Goal: Information Seeking & Learning: Learn about a topic

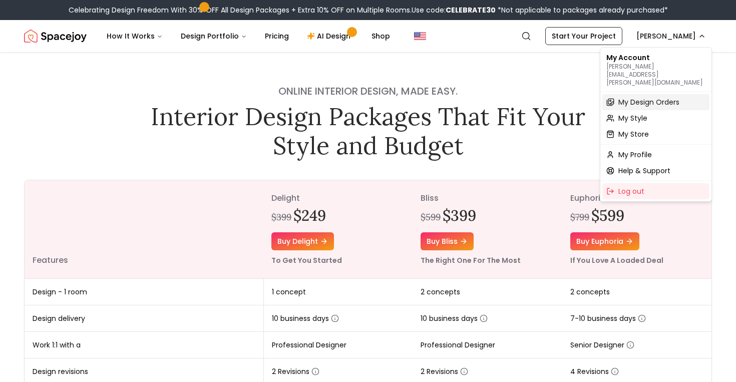
click at [656, 97] on span "My Design Orders" at bounding box center [648, 102] width 61 height 10
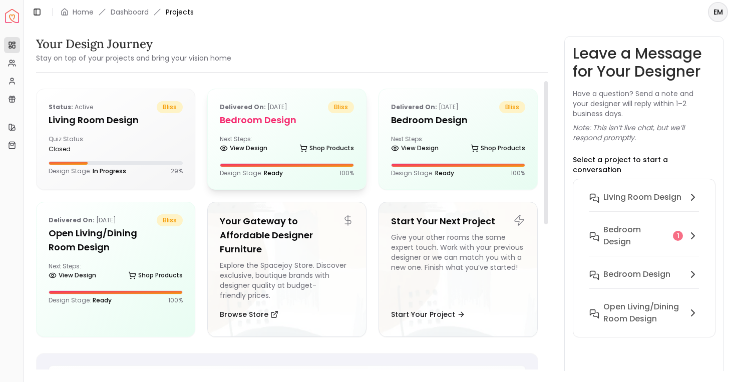
click at [303, 135] on div "Next Steps: View Design Shop Products" at bounding box center [287, 145] width 134 height 20
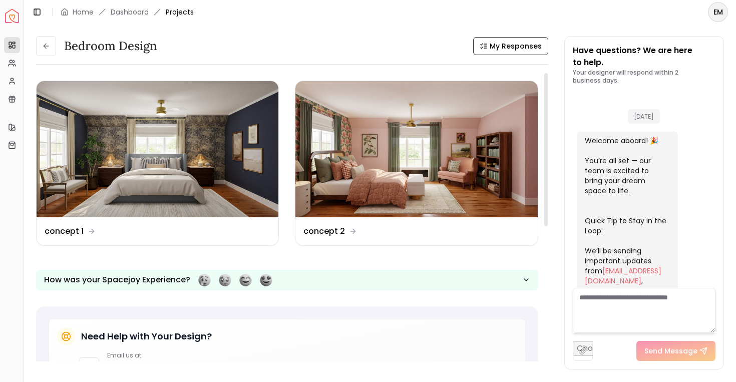
scroll to position [1076, 0]
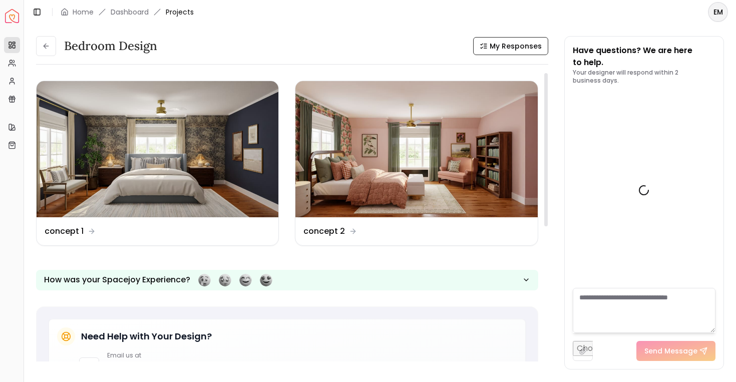
scroll to position [1076, 0]
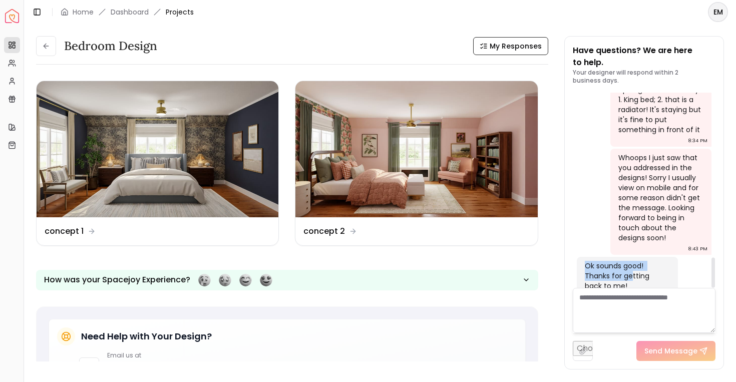
drag, startPoint x: 586, startPoint y: 240, endPoint x: 629, endPoint y: 255, distance: 45.6
click at [631, 261] on div "Ok sounds good! Thanks for getting back to me!" at bounding box center [626, 276] width 83 height 30
click at [629, 261] on div "Ok sounds good! Thanks for getting back to me!" at bounding box center [626, 276] width 83 height 30
drag, startPoint x: 695, startPoint y: 234, endPoint x: 605, endPoint y: 227, distance: 90.4
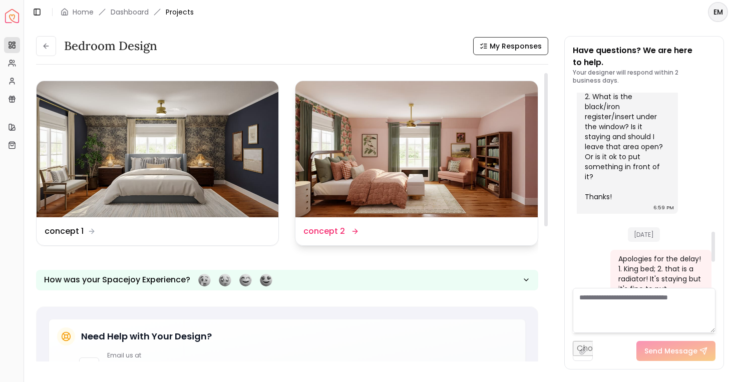
click at [484, 156] on img at bounding box center [416, 149] width 242 height 136
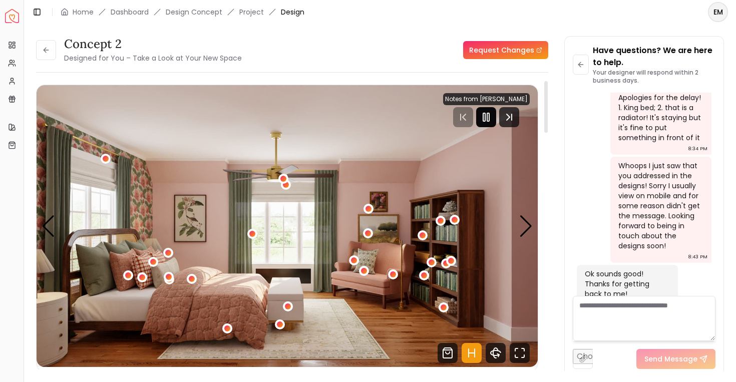
click at [491, 123] on icon "Pause" at bounding box center [486, 117] width 12 height 12
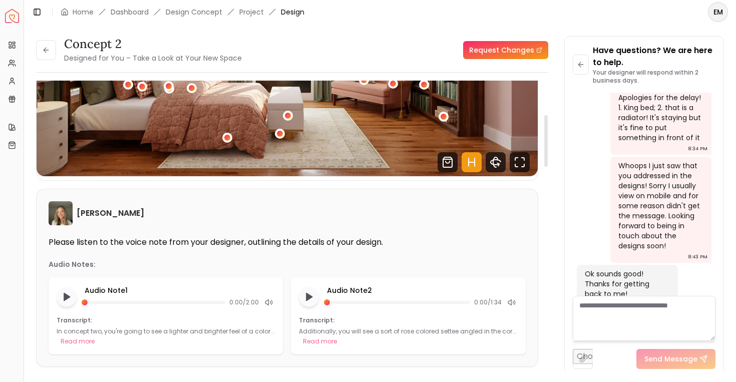
click at [469, 161] on icon "Hotspots Toggle" at bounding box center [472, 162] width 20 height 20
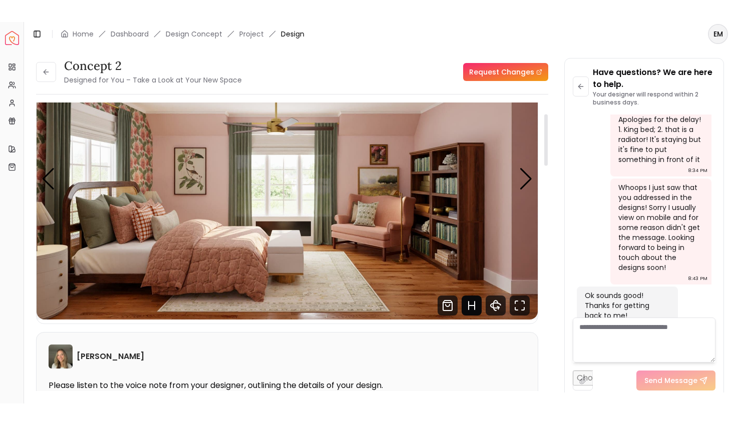
scroll to position [54, 0]
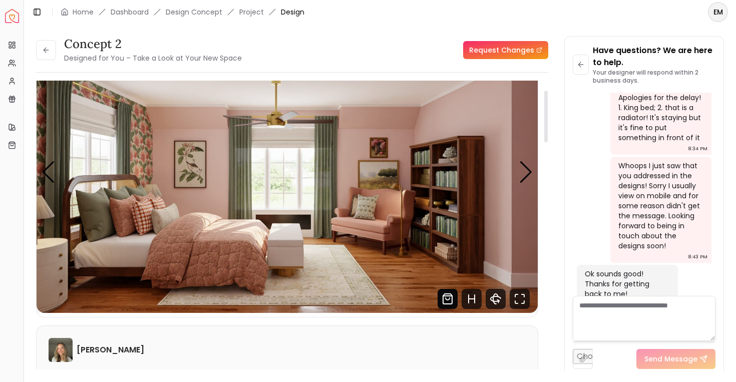
click at [445, 299] on icon "Shop Products from this design" at bounding box center [447, 299] width 20 height 20
click at [499, 307] on icon "360 View" at bounding box center [496, 299] width 20 height 20
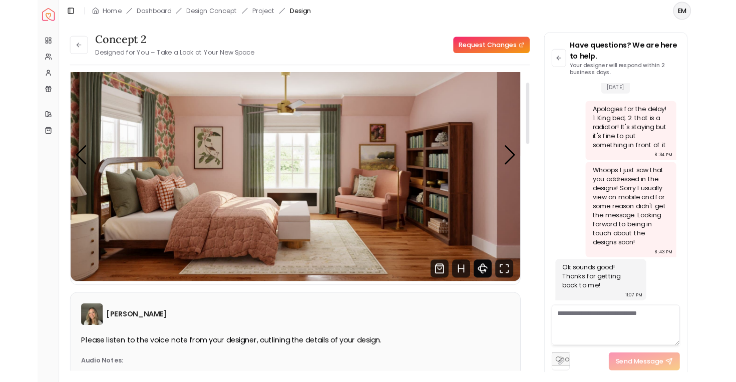
scroll to position [990, 0]
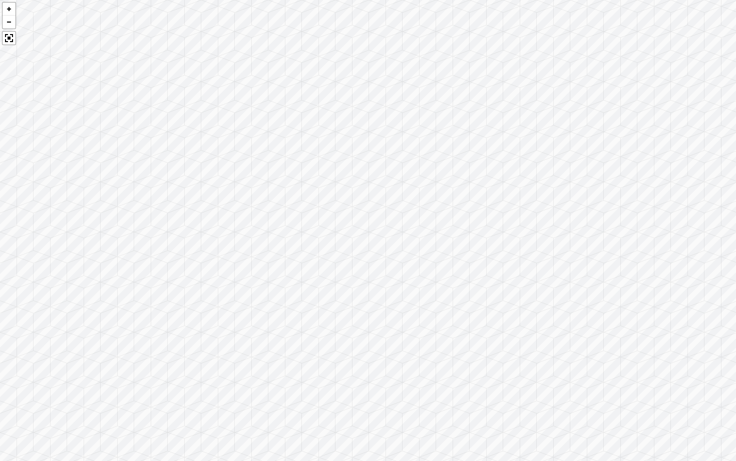
drag, startPoint x: 618, startPoint y: 244, endPoint x: 735, endPoint y: 133, distance: 161.8
click at [735, 133] on div at bounding box center [368, 230] width 736 height 461
drag, startPoint x: 439, startPoint y: 149, endPoint x: 684, endPoint y: 193, distance: 248.7
click at [684, 193] on div at bounding box center [368, 230] width 736 height 461
drag, startPoint x: 419, startPoint y: 185, endPoint x: 725, endPoint y: 185, distance: 305.3
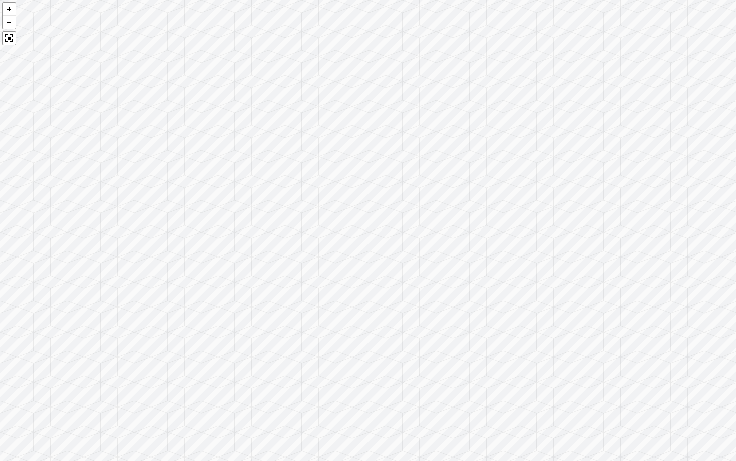
click at [725, 185] on div at bounding box center [368, 230] width 736 height 461
drag, startPoint x: 437, startPoint y: 213, endPoint x: 715, endPoint y: 215, distance: 277.8
click at [715, 215] on div at bounding box center [368, 230] width 736 height 461
drag, startPoint x: 327, startPoint y: 229, endPoint x: 639, endPoint y: 236, distance: 311.4
click at [639, 236] on div at bounding box center [368, 230] width 736 height 461
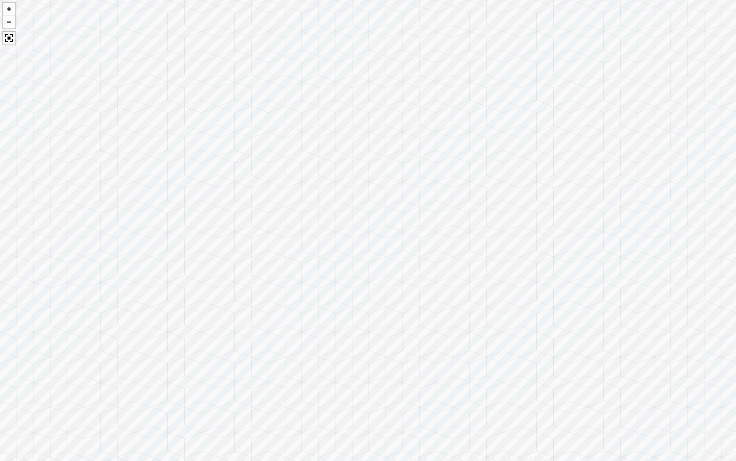
drag, startPoint x: 377, startPoint y: 183, endPoint x: 671, endPoint y: 210, distance: 294.5
click at [671, 210] on div at bounding box center [368, 230] width 736 height 461
drag, startPoint x: 504, startPoint y: 186, endPoint x: 735, endPoint y: 230, distance: 235.9
click at [735, 230] on div at bounding box center [368, 230] width 736 height 461
drag, startPoint x: 378, startPoint y: 254, endPoint x: 521, endPoint y: 344, distance: 169.0
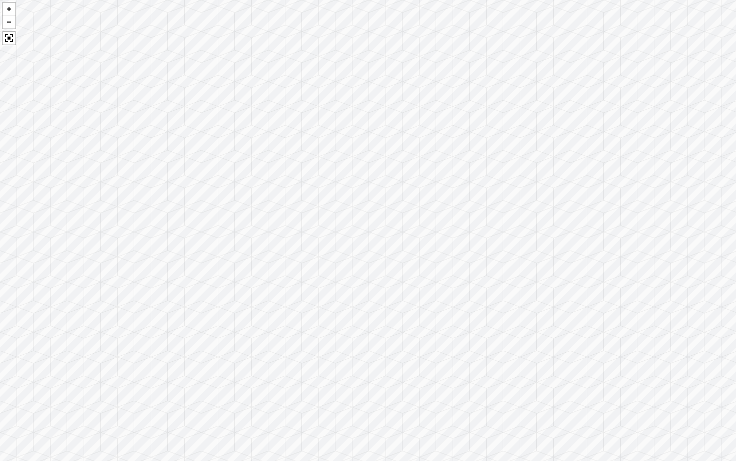
click at [521, 344] on div at bounding box center [368, 230] width 736 height 461
drag, startPoint x: 504, startPoint y: 363, endPoint x: 598, endPoint y: 132, distance: 249.9
click at [600, 133] on div at bounding box center [368, 230] width 736 height 461
drag, startPoint x: 307, startPoint y: 192, endPoint x: 600, endPoint y: 231, distance: 294.9
click at [600, 231] on div at bounding box center [368, 230] width 736 height 461
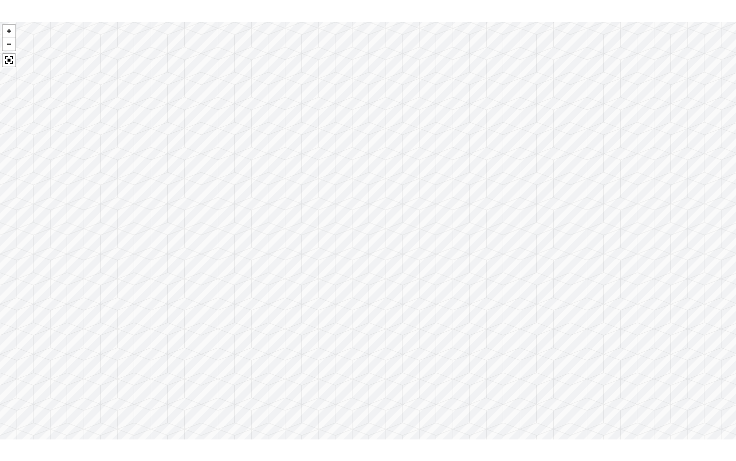
scroll to position [1068, 0]
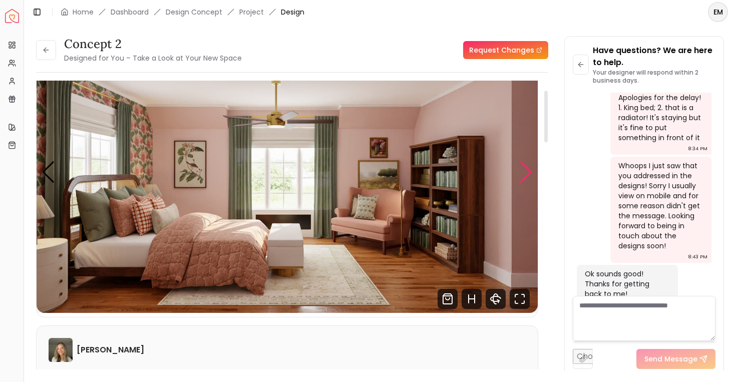
click at [524, 178] on div "Next slide" at bounding box center [526, 172] width 14 height 22
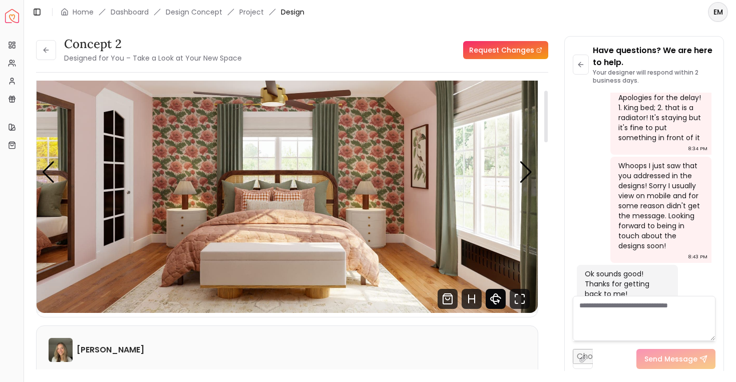
click at [496, 303] on icon "360 View" at bounding box center [495, 299] width 5 height 10
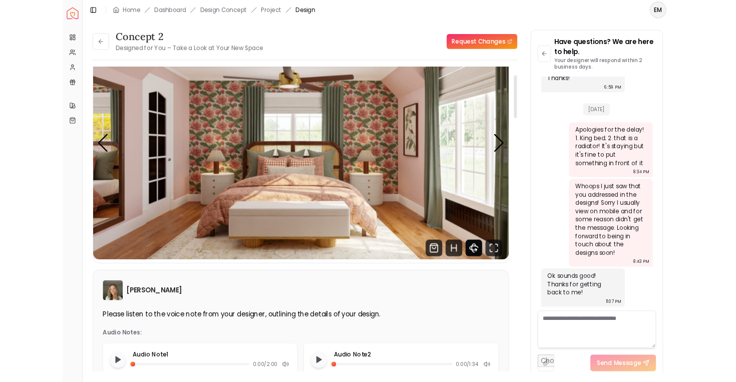
scroll to position [990, 0]
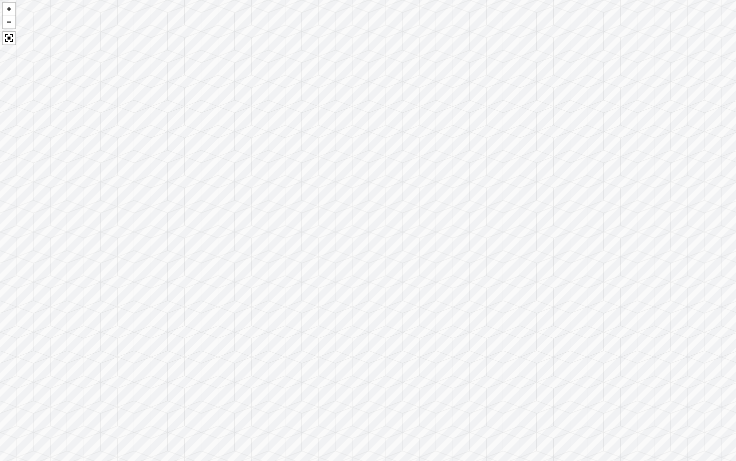
click at [294, 292] on div at bounding box center [368, 230] width 736 height 461
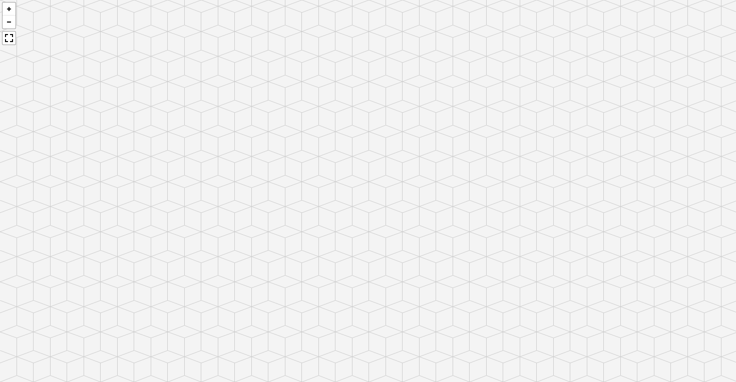
scroll to position [1068, 0]
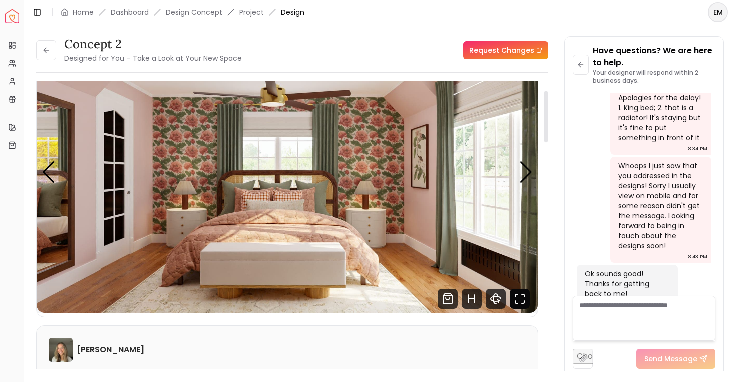
click at [524, 298] on icon "Fullscreen" at bounding box center [520, 299] width 20 height 20
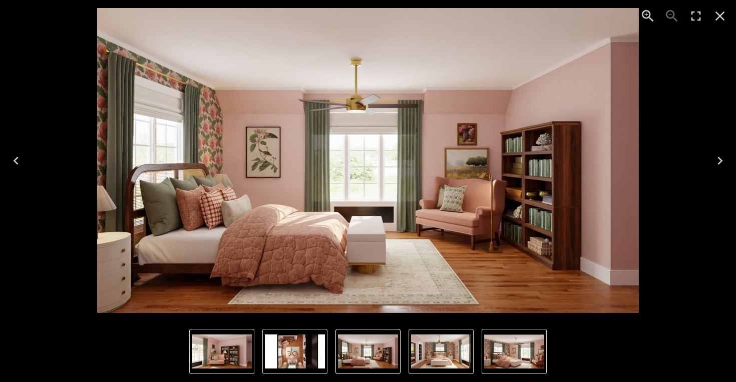
click at [233, 347] on img "4 of 5" at bounding box center [222, 351] width 60 height 34
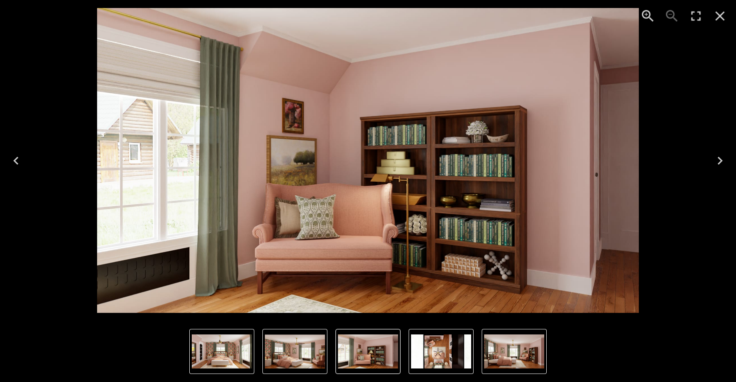
click at [513, 348] on img "1 of 5" at bounding box center [514, 351] width 60 height 34
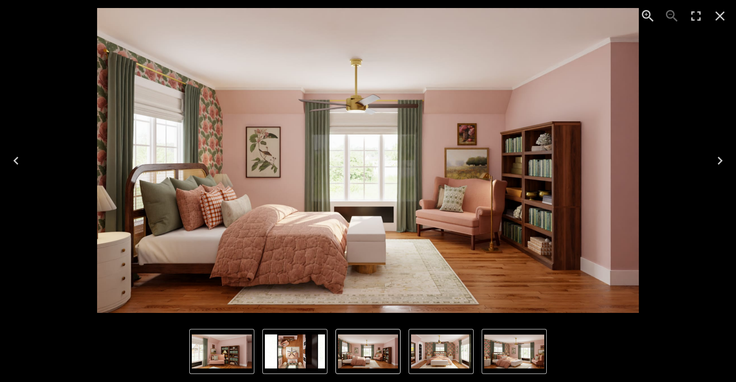
click at [717, 163] on icon "Next" at bounding box center [720, 161] width 16 height 16
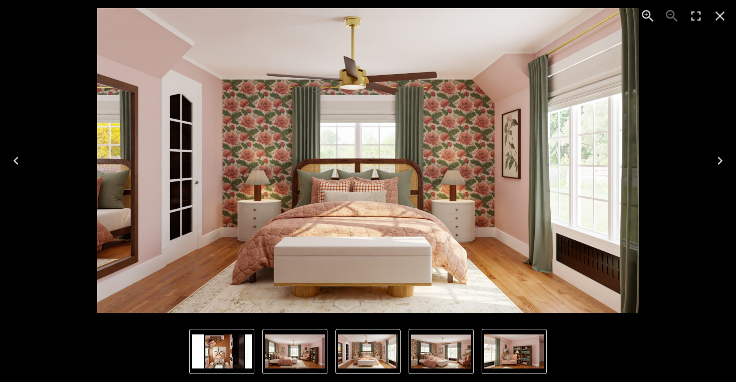
click at [723, 156] on icon "Next" at bounding box center [720, 161] width 16 height 16
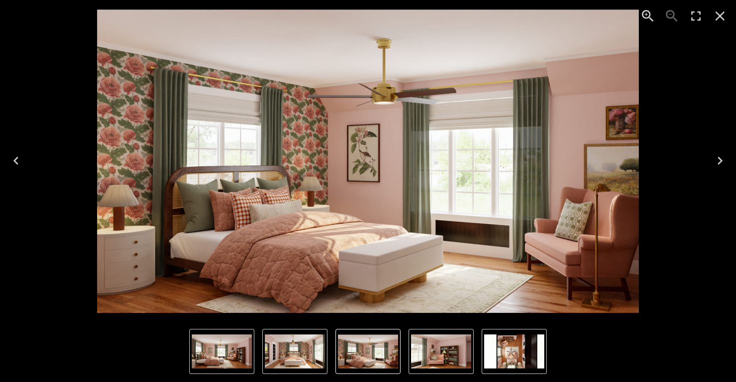
click at [718, 162] on icon "Next" at bounding box center [719, 161] width 5 height 8
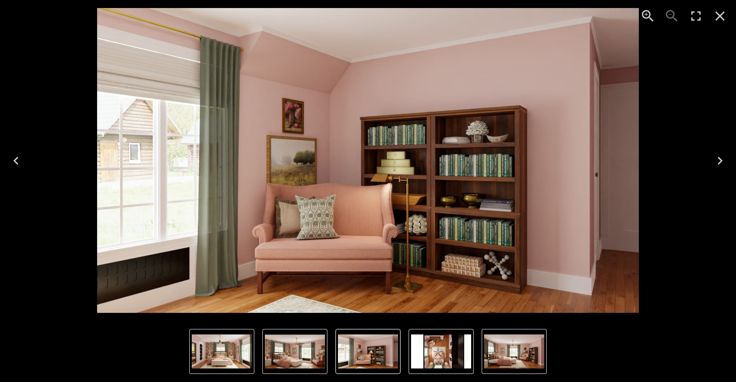
click at [719, 159] on icon "Next" at bounding box center [720, 161] width 16 height 16
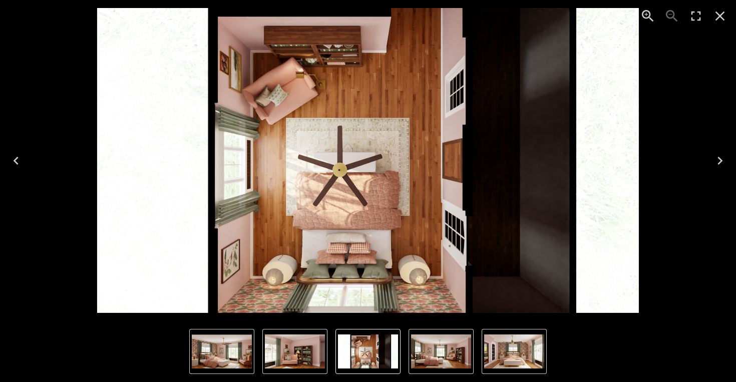
click at [719, 157] on icon "Next" at bounding box center [720, 161] width 16 height 16
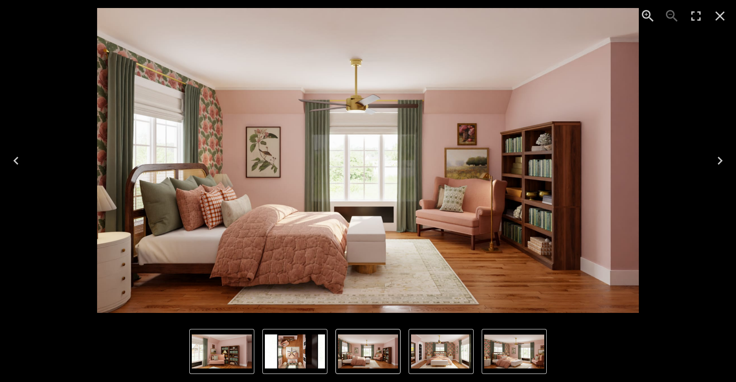
click at [720, 157] on icon "Next" at bounding box center [720, 161] width 16 height 16
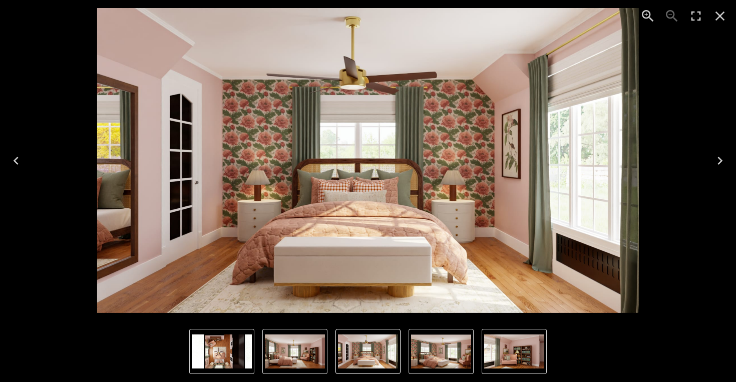
click at [720, 157] on icon "Next" at bounding box center [720, 161] width 16 height 16
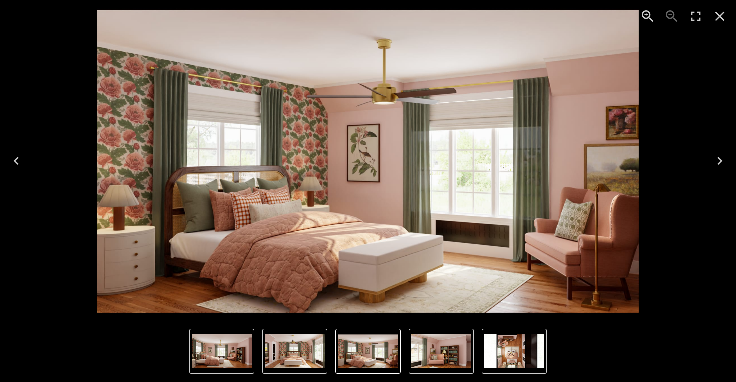
click at [713, 160] on icon "Next" at bounding box center [720, 161] width 16 height 16
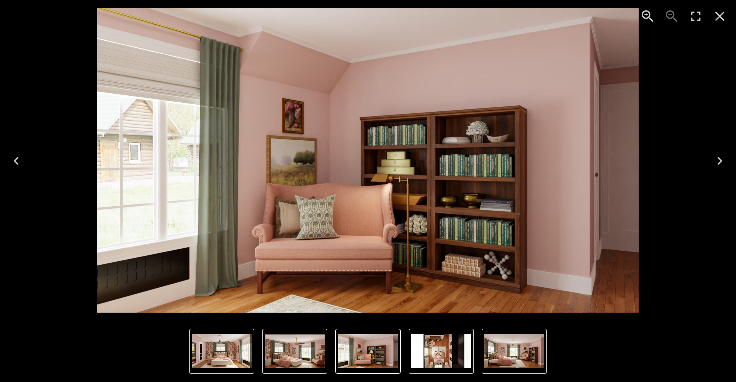
click at [719, 153] on icon "Next" at bounding box center [720, 161] width 16 height 16
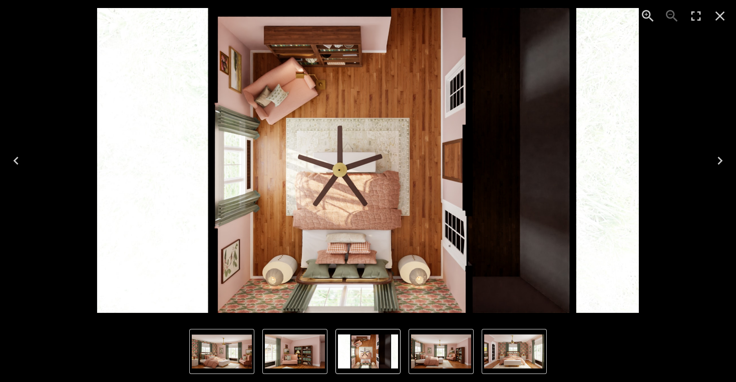
click at [720, 158] on icon "Next" at bounding box center [720, 161] width 16 height 16
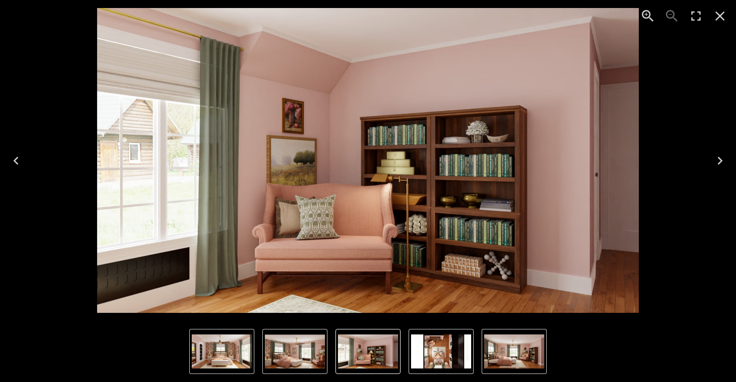
click at [726, 19] on icon "Close" at bounding box center [720, 16] width 16 height 16
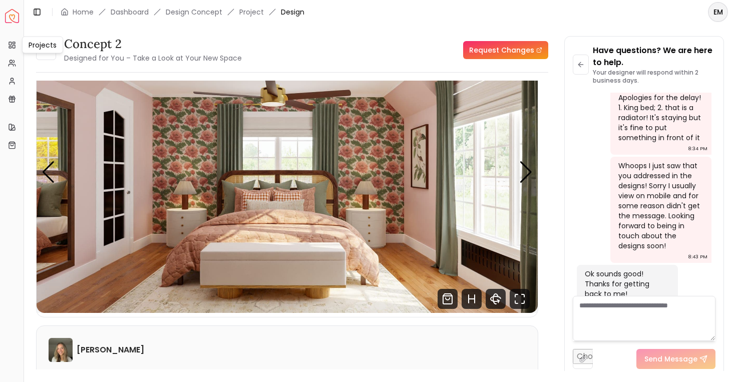
click at [48, 48] on div "Projects Projects" at bounding box center [42, 45] width 41 height 17
click at [87, 63] on small "Designed for You – Take a Look at Your New Space" at bounding box center [153, 58] width 178 height 10
click at [40, 57] on button at bounding box center [46, 50] width 20 height 20
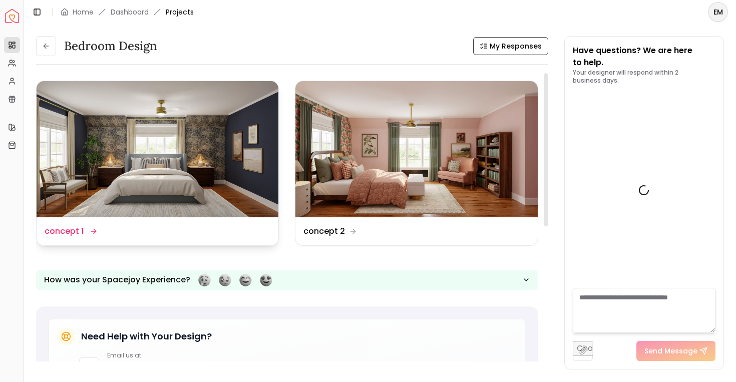
click at [124, 137] on img at bounding box center [158, 149] width 242 height 136
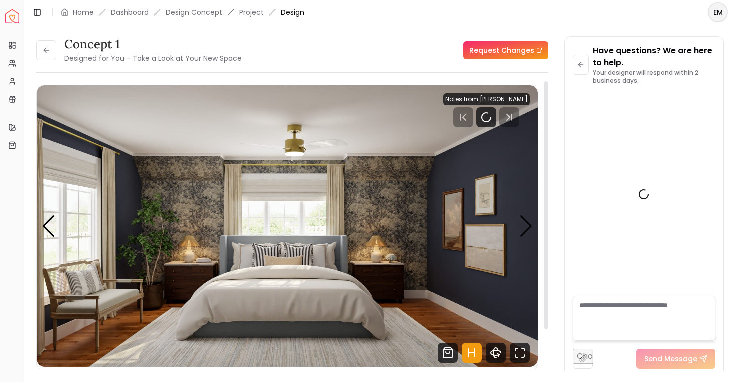
scroll to position [1068, 0]
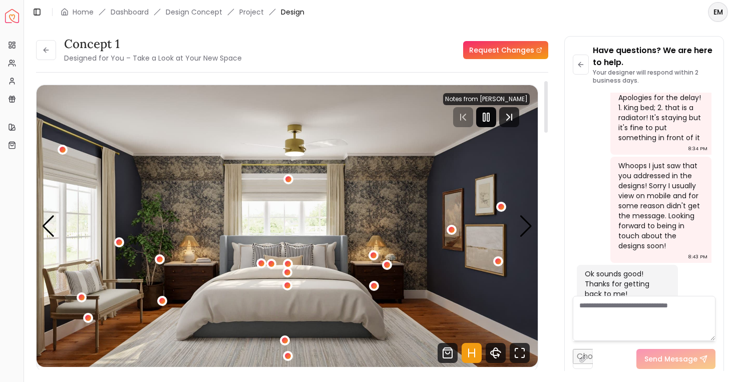
click at [489, 113] on rect "Pause" at bounding box center [488, 117] width 2 height 8
click at [470, 349] on icon "Hotspots Toggle" at bounding box center [472, 353] width 20 height 20
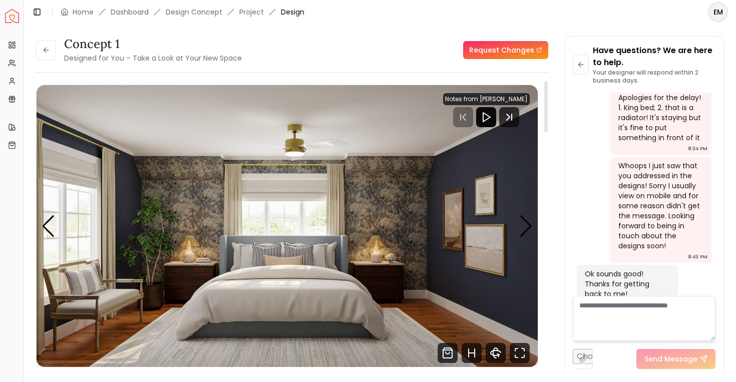
click at [426, 245] on img "1 / 5" at bounding box center [287, 226] width 501 height 282
click at [518, 353] on icon "Fullscreen" at bounding box center [520, 353] width 20 height 20
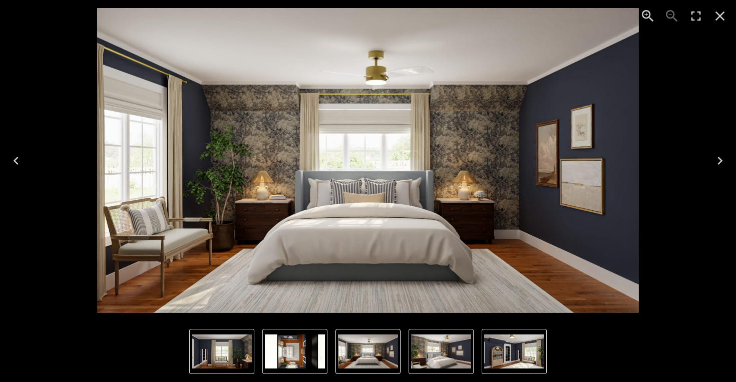
click at [723, 156] on icon "Next" at bounding box center [720, 161] width 16 height 16
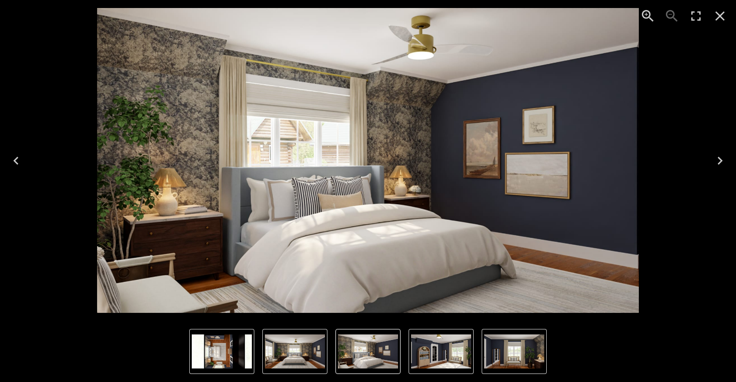
click at [723, 156] on icon "Next" at bounding box center [720, 161] width 16 height 16
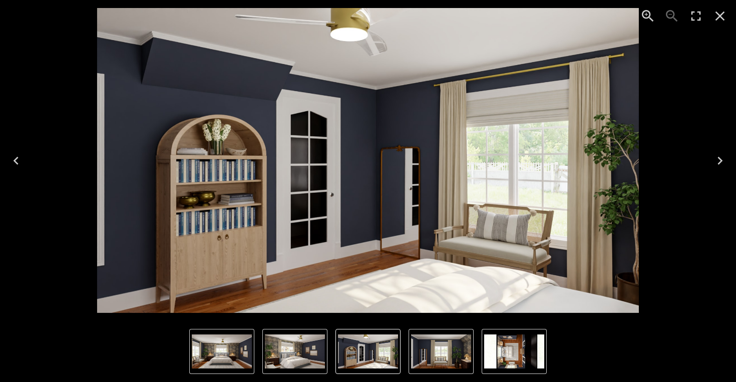
click at [723, 156] on icon "Next" at bounding box center [720, 161] width 16 height 16
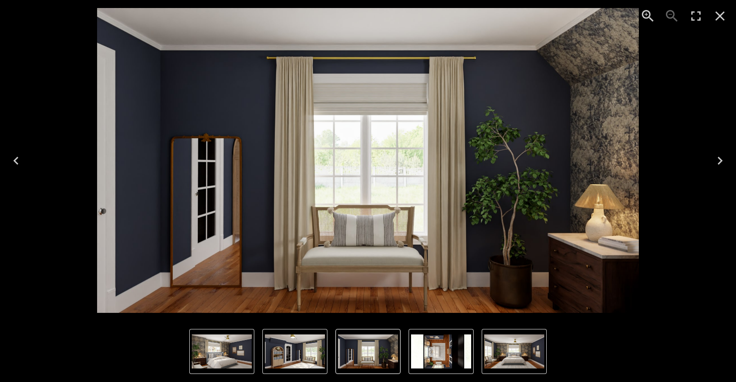
click at [724, 156] on icon "Next" at bounding box center [720, 161] width 16 height 16
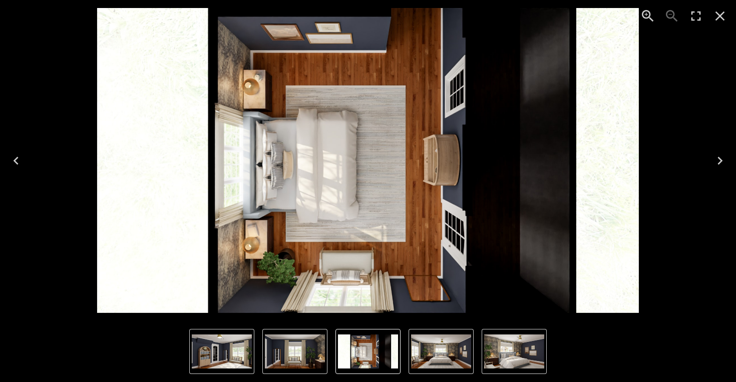
click at [725, 156] on icon "Next" at bounding box center [720, 161] width 16 height 16
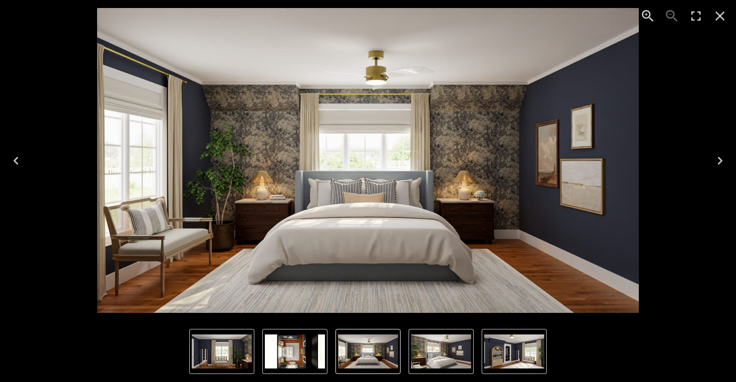
click at [725, 156] on icon "Next" at bounding box center [720, 161] width 16 height 16
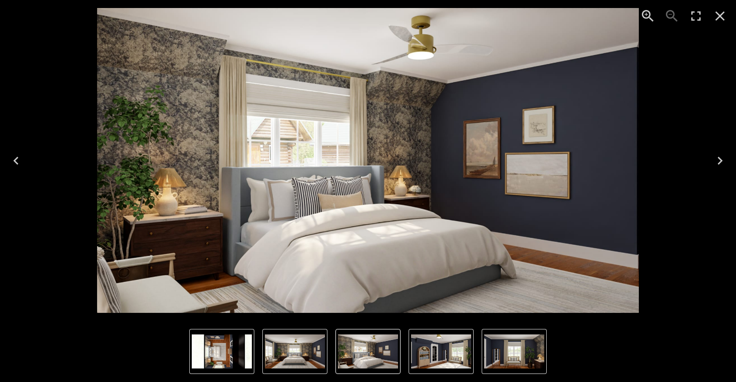
click at [724, 156] on icon "Next" at bounding box center [720, 161] width 16 height 16
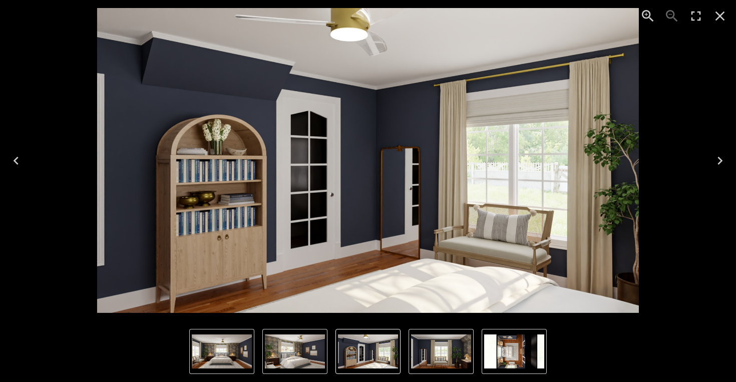
click at [724, 156] on icon "Next" at bounding box center [720, 161] width 16 height 16
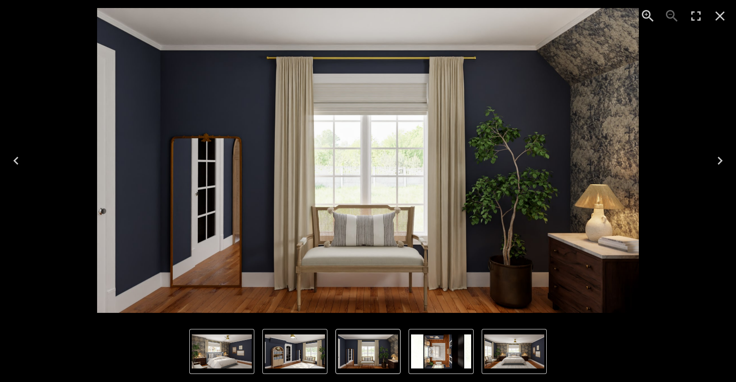
click at [724, 156] on icon "Next" at bounding box center [720, 161] width 16 height 16
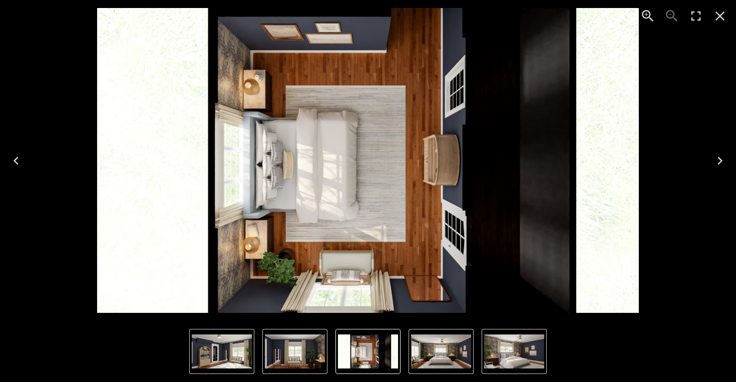
click at [724, 156] on icon "Next" at bounding box center [720, 161] width 16 height 16
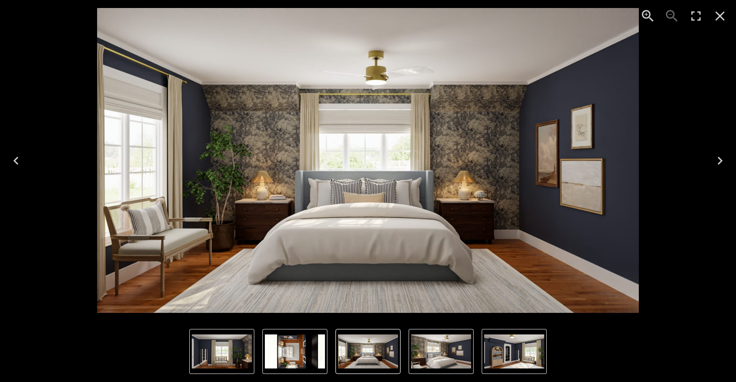
click at [725, 156] on icon "Next" at bounding box center [720, 161] width 16 height 16
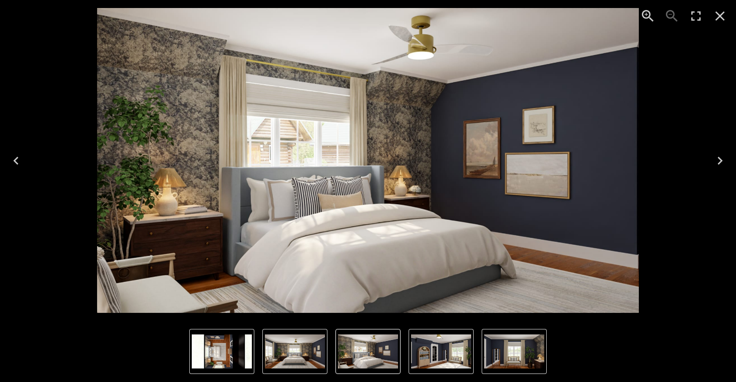
click at [725, 156] on icon "Next" at bounding box center [720, 161] width 16 height 16
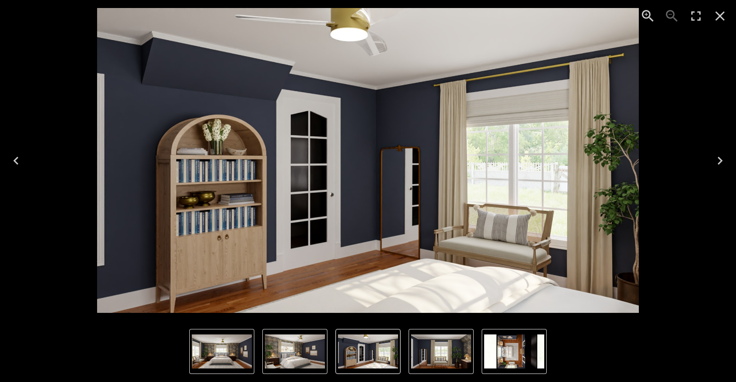
click at [725, 156] on icon "Next" at bounding box center [720, 161] width 16 height 16
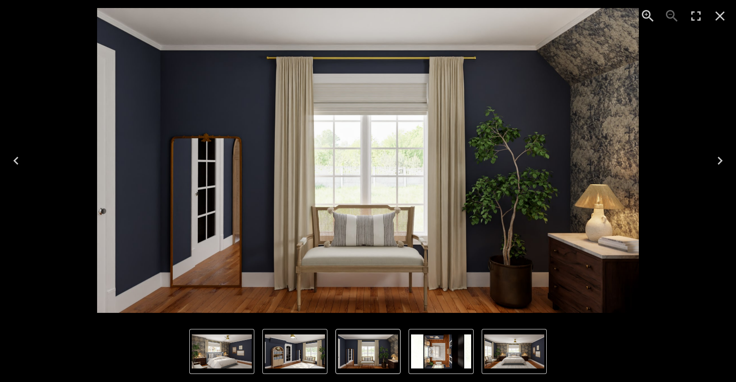
click at [725, 156] on icon "Next" at bounding box center [720, 161] width 16 height 16
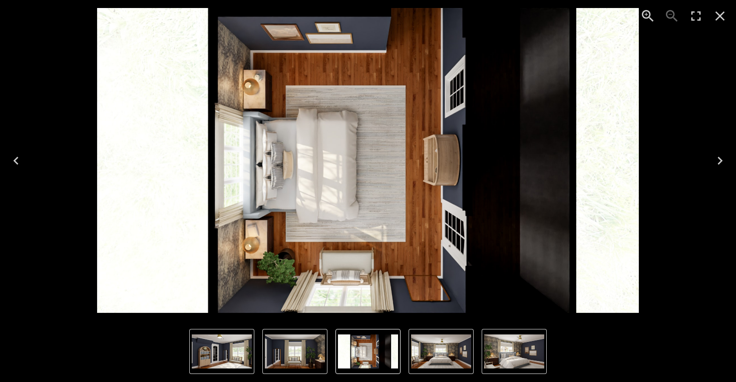
click at [725, 156] on icon "Next" at bounding box center [720, 161] width 16 height 16
